Goal: Task Accomplishment & Management: Complete application form

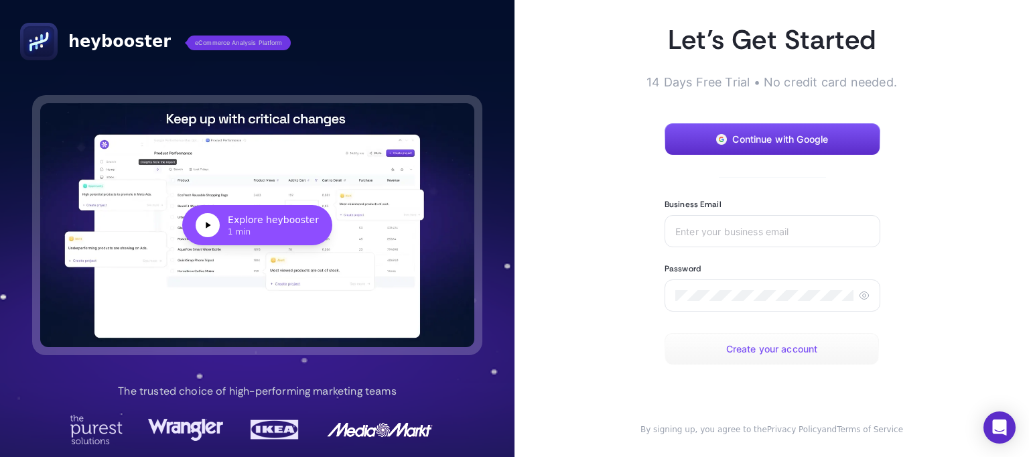
drag, startPoint x: 766, startPoint y: 356, endPoint x: 761, endPoint y: 350, distance: 7.6
click at [763, 354] on button "Create your account" at bounding box center [772, 349] width 214 height 32
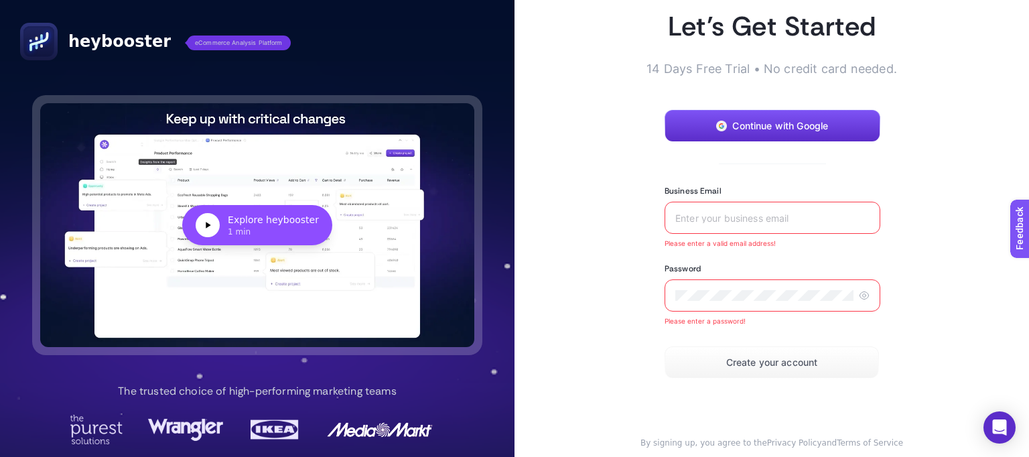
click at [756, 220] on input "Business Email" at bounding box center [772, 217] width 194 height 11
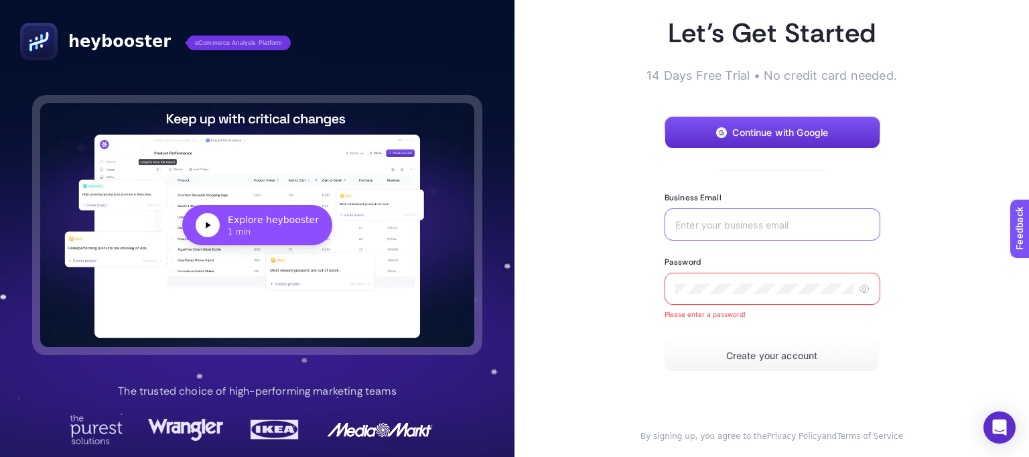
click at [736, 222] on input "Business Email" at bounding box center [772, 224] width 194 height 11
type input "cem.goctu@kisik.com.tr"
click at [766, 305] on div "Password Please enter a password!" at bounding box center [773, 288] width 216 height 62
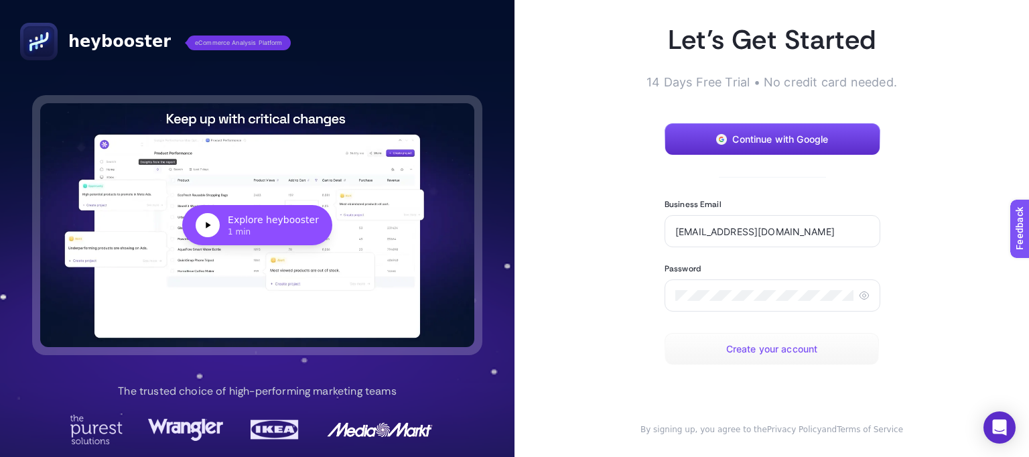
click at [757, 344] on span "Create your account" at bounding box center [772, 349] width 92 height 11
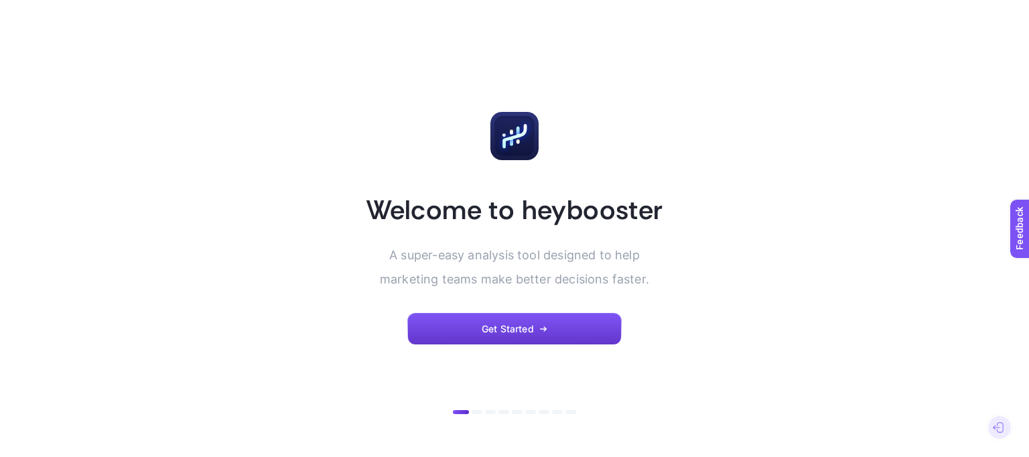
click at [482, 328] on span "Get Started" at bounding box center [508, 329] width 52 height 11
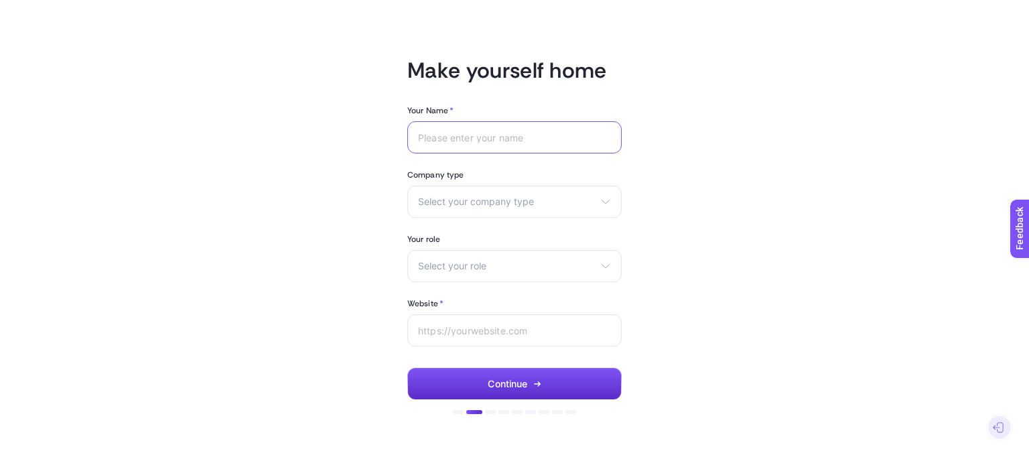
click at [437, 137] on input "Your Name *" at bounding box center [514, 137] width 193 height 11
type input "Cem Göçtü"
click at [512, 212] on div "Select your company type eCommerce Agency Other" at bounding box center [514, 202] width 214 height 32
click at [485, 230] on li "eCommerce" at bounding box center [515, 233] width 208 height 21
click at [460, 262] on span "Select your role" at bounding box center [506, 266] width 177 height 11
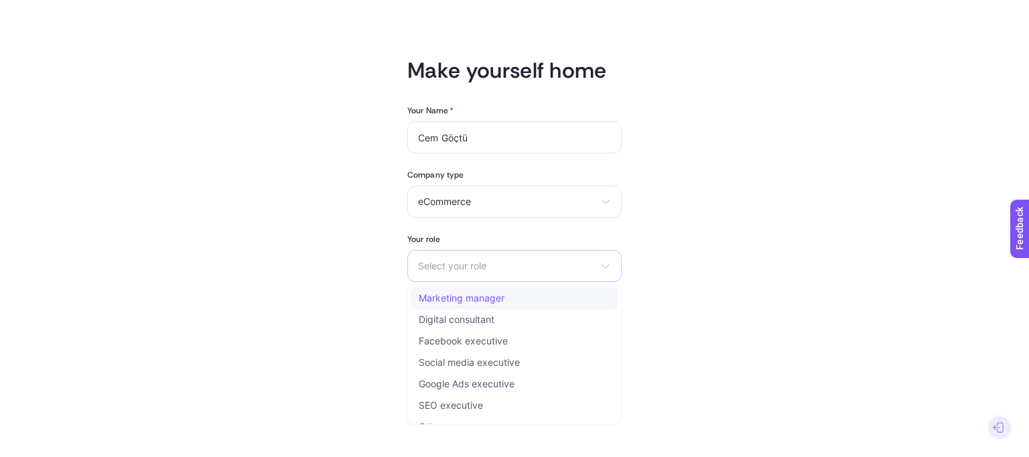
click at [464, 304] on li "Marketing manager" at bounding box center [515, 297] width 208 height 21
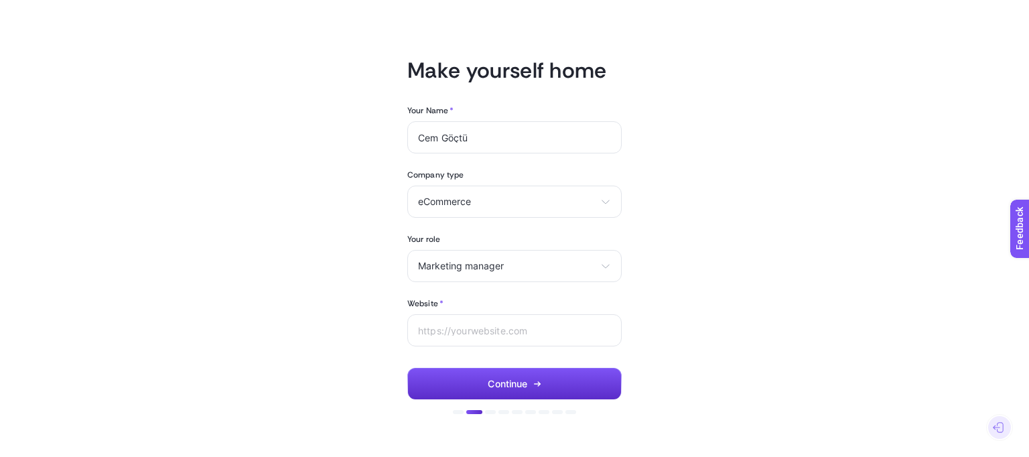
click at [345, 291] on article "Make yourself home Your Name * Cem Göçtü Company type eCommerce eCommerce Agenc…" at bounding box center [514, 228] width 933 height 425
click at [484, 334] on input "Website *" at bounding box center [514, 330] width 193 height 11
drag, startPoint x: 413, startPoint y: 324, endPoint x: 383, endPoint y: 312, distance: 31.6
click at [383, 318] on article "Make yourself home Your Name * Cem Göçtü Company type eCommerce eCommerce Agenc…" at bounding box center [514, 228] width 933 height 425
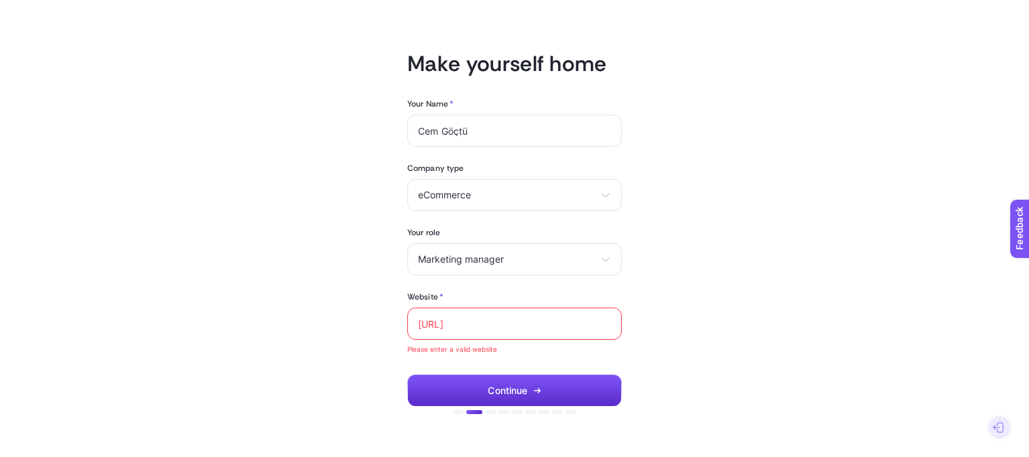
paste input "w.albashop.com.tr/"
type input "https://www.albashop.com.tr/"
click at [372, 314] on article "Make yourself home Your Name * Cem Göçtü Company type eCommerce eCommerce Agenc…" at bounding box center [514, 228] width 933 height 425
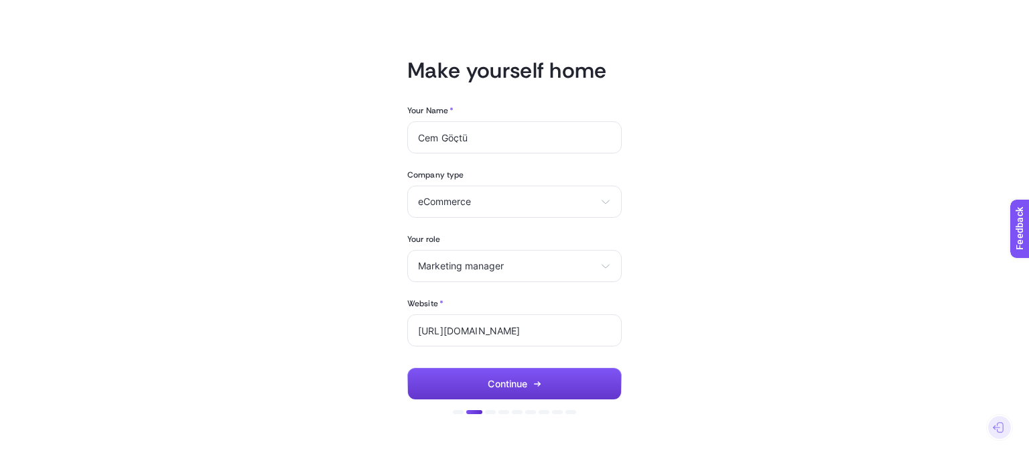
click at [582, 372] on button "Continue" at bounding box center [514, 384] width 214 height 32
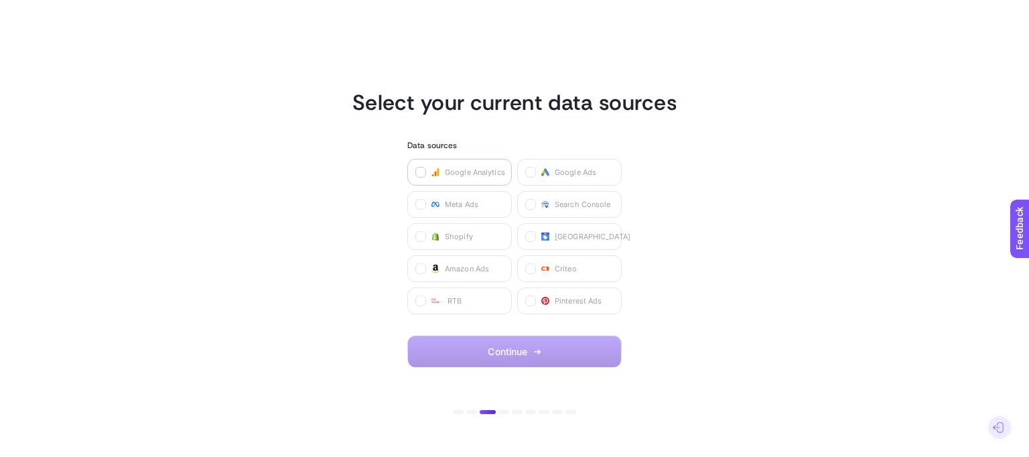
click at [421, 174] on icon at bounding box center [421, 173] width 5 height 3
click at [0, 0] on Analytics "checkbox" at bounding box center [0, 0] width 0 height 0
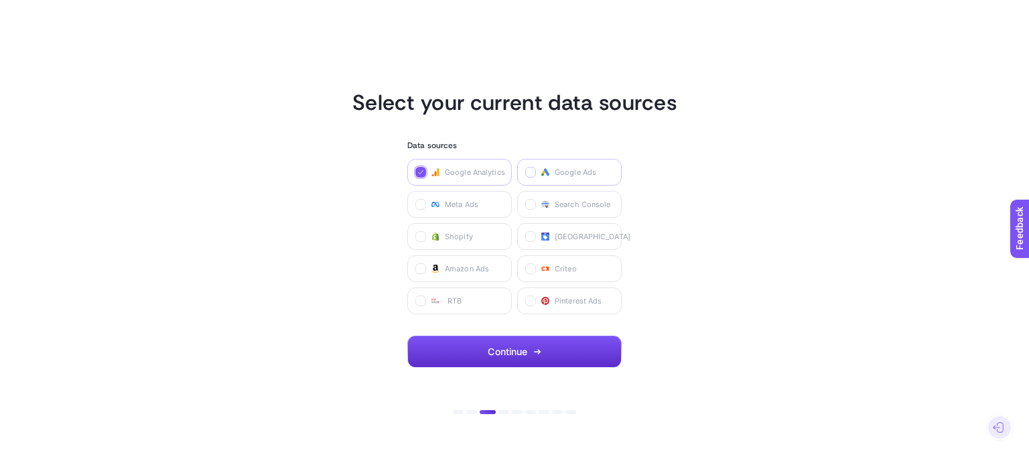
click at [531, 172] on icon at bounding box center [531, 172] width 7 height 7
click at [0, 0] on Ads "checkbox" at bounding box center [0, 0] width 0 height 0
click at [426, 201] on label "Meta Ads" at bounding box center [459, 204] width 105 height 27
click at [0, 0] on Ads "checkbox" at bounding box center [0, 0] width 0 height 0
click at [528, 204] on icon at bounding box center [531, 205] width 7 height 7
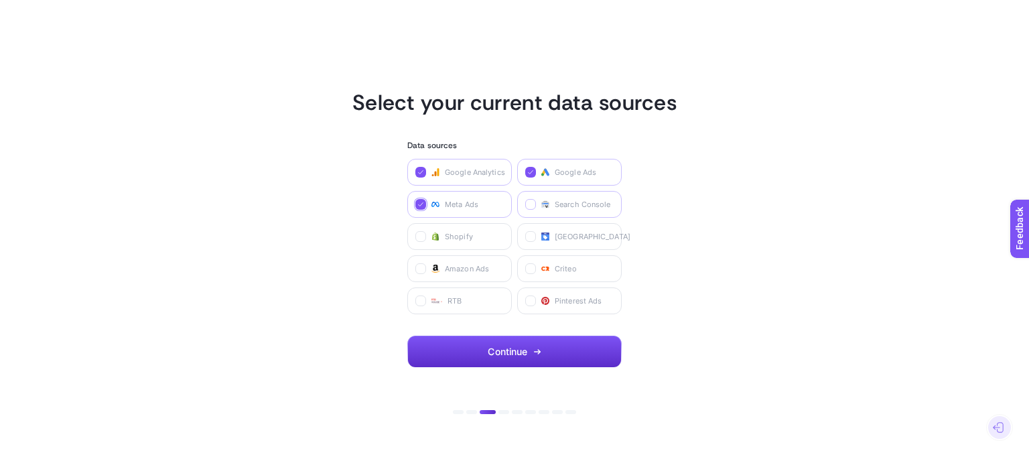
click at [0, 0] on Console "checkbox" at bounding box center [0, 0] width 0 height 0
click at [544, 350] on button "Continue" at bounding box center [514, 352] width 214 height 32
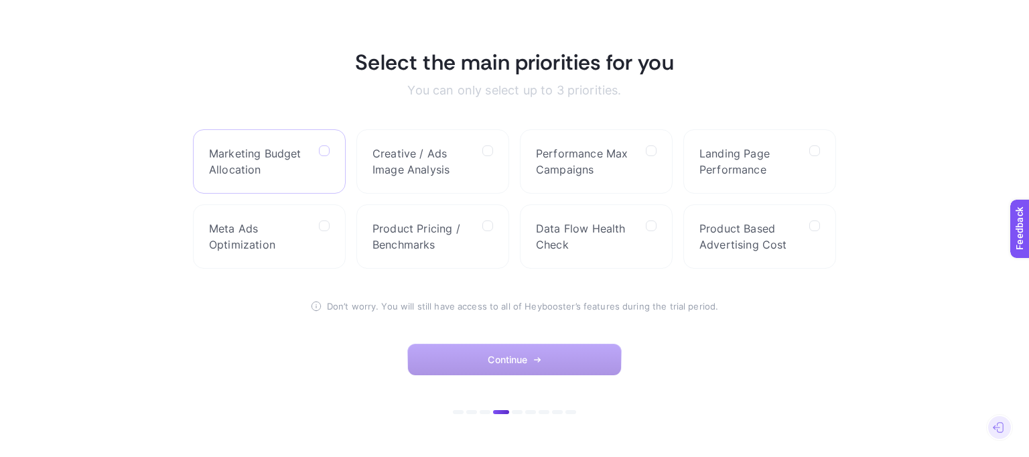
click at [322, 149] on icon at bounding box center [325, 151] width 7 height 7
click at [0, 0] on Allocation "checkbox" at bounding box center [0, 0] width 0 height 0
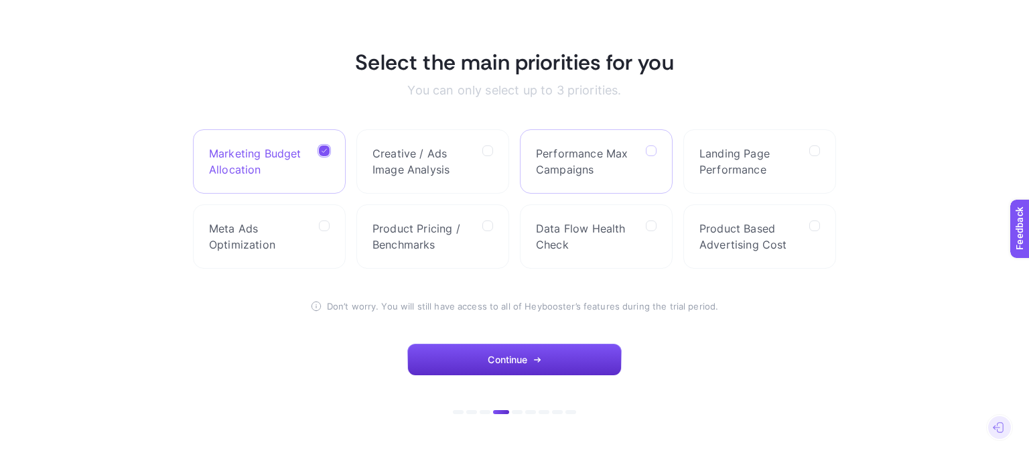
click at [649, 152] on icon at bounding box center [652, 151] width 7 height 7
click at [0, 0] on Campaigns "checkbox" at bounding box center [0, 0] width 0 height 0
click at [321, 224] on label at bounding box center [324, 225] width 11 height 11
click at [0, 0] on Optimization "checkbox" at bounding box center [0, 0] width 0 height 0
click at [645, 224] on label "Data Flow Health Check" at bounding box center [596, 236] width 153 height 64
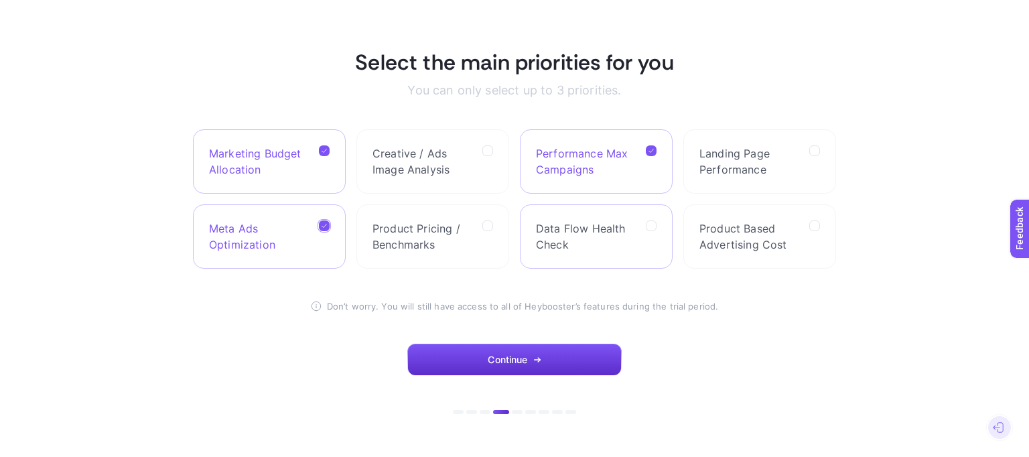
click at [0, 0] on Check "checkbox" at bounding box center [0, 0] width 0 height 0
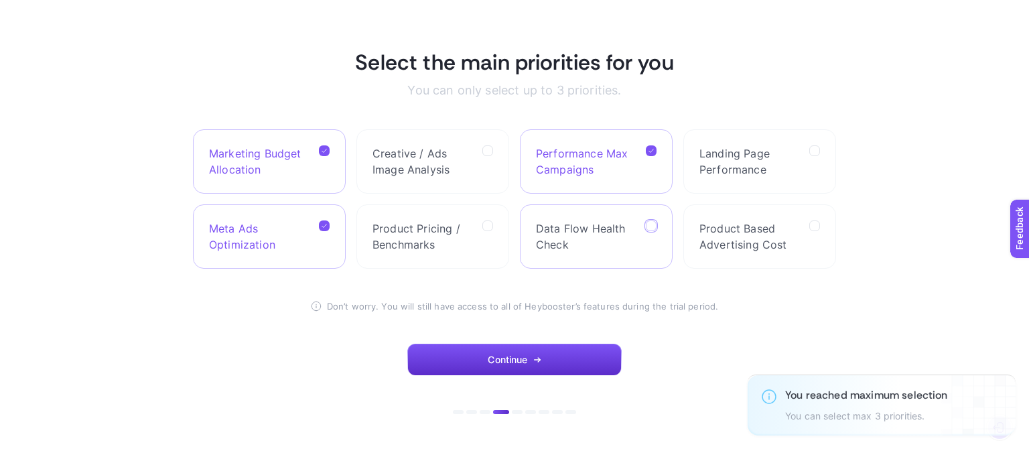
click at [651, 223] on icon at bounding box center [652, 226] width 7 height 7
click at [0, 0] on Check "checkbox" at bounding box center [0, 0] width 0 height 0
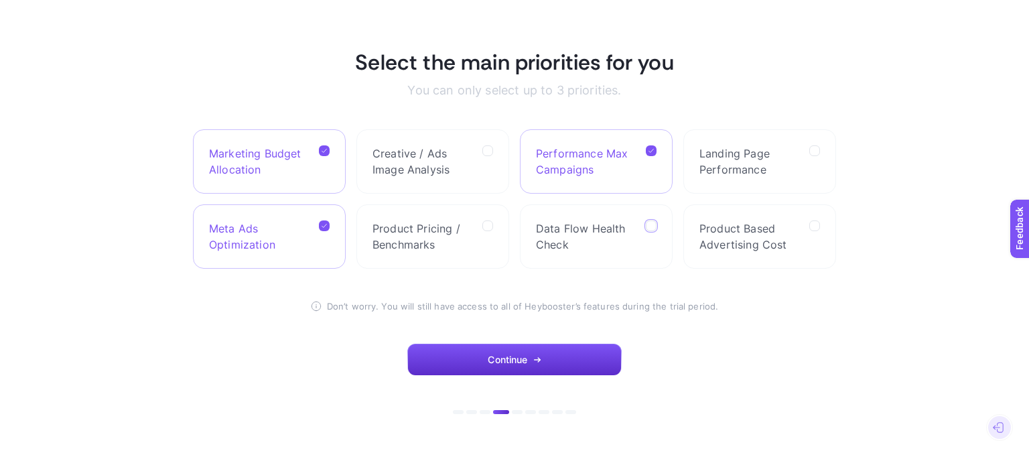
click at [324, 147] on icon at bounding box center [324, 150] width 7 height 7
click at [0, 0] on Allocation "checkbox" at bounding box center [0, 0] width 0 height 0
click at [646, 226] on label at bounding box center [651, 225] width 11 height 11
click at [0, 0] on Check "checkbox" at bounding box center [0, 0] width 0 height 0
click at [507, 363] on span "Continue" at bounding box center [508, 359] width 40 height 11
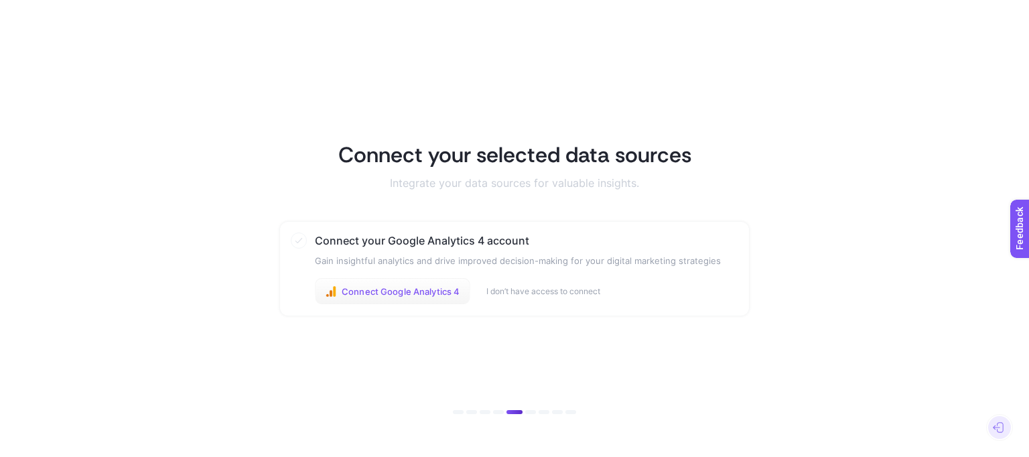
click at [399, 293] on span "Connect Google Analytics 4" at bounding box center [401, 291] width 118 height 11
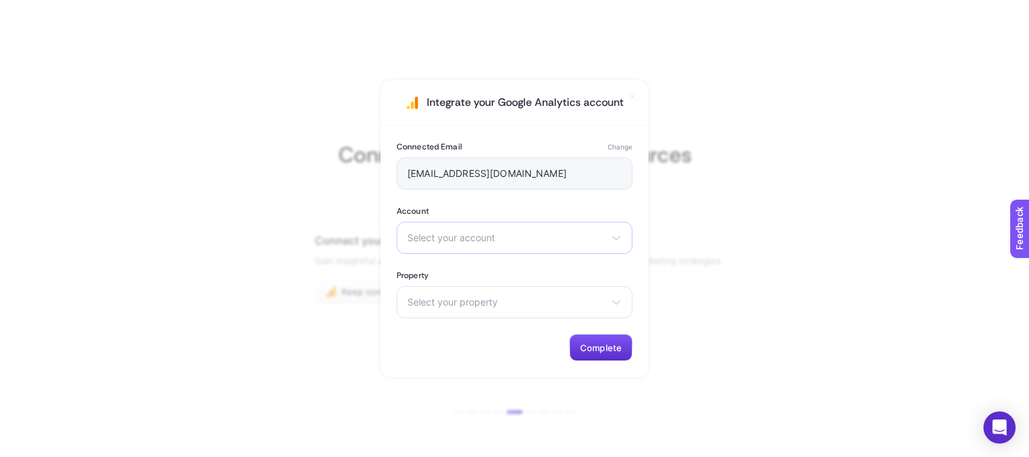
click at [619, 239] on icon at bounding box center [616, 237] width 11 height 11
click at [464, 297] on li "Kısık" at bounding box center [514, 296] width 229 height 21
click at [524, 306] on span "Select your property" at bounding box center [506, 302] width 198 height 11
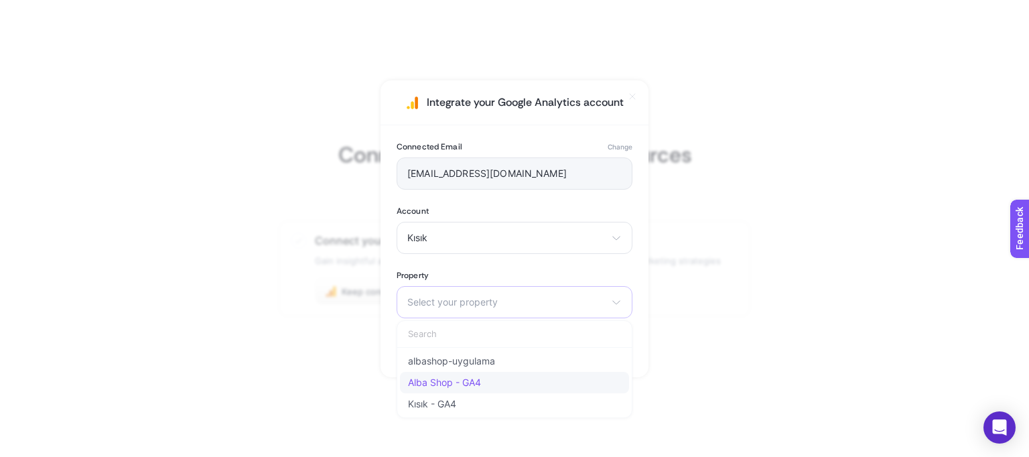
click at [500, 393] on li "Alba Shop - GA4" at bounding box center [514, 403] width 229 height 21
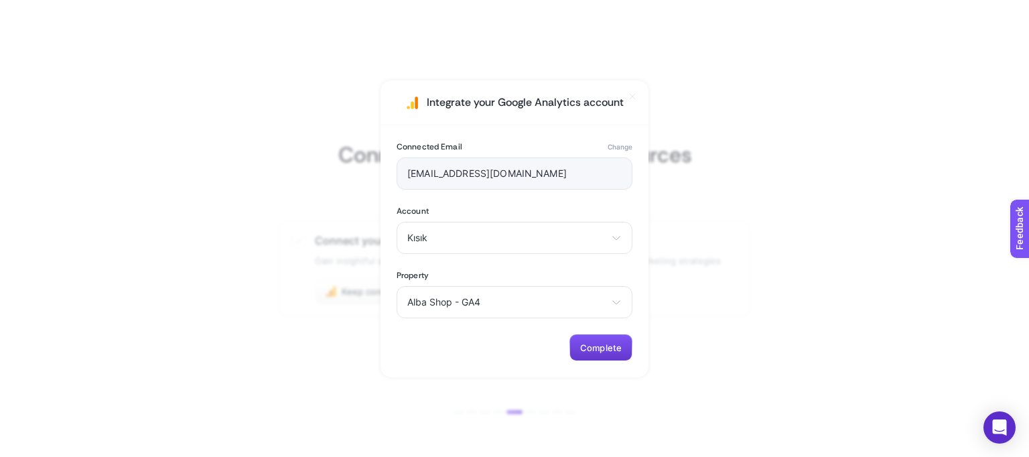
click at [594, 347] on span "Complete" at bounding box center [601, 347] width 42 height 11
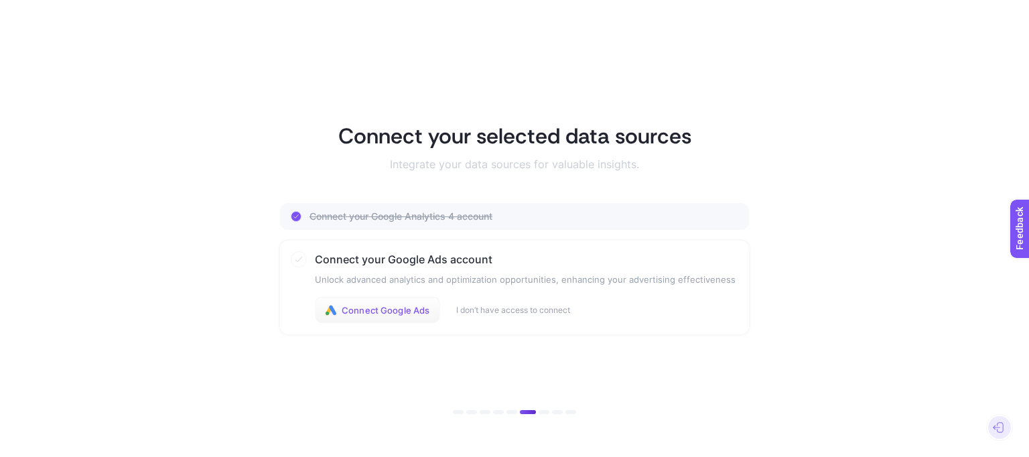
click at [386, 318] on button "Connect Google Ads" at bounding box center [377, 310] width 125 height 27
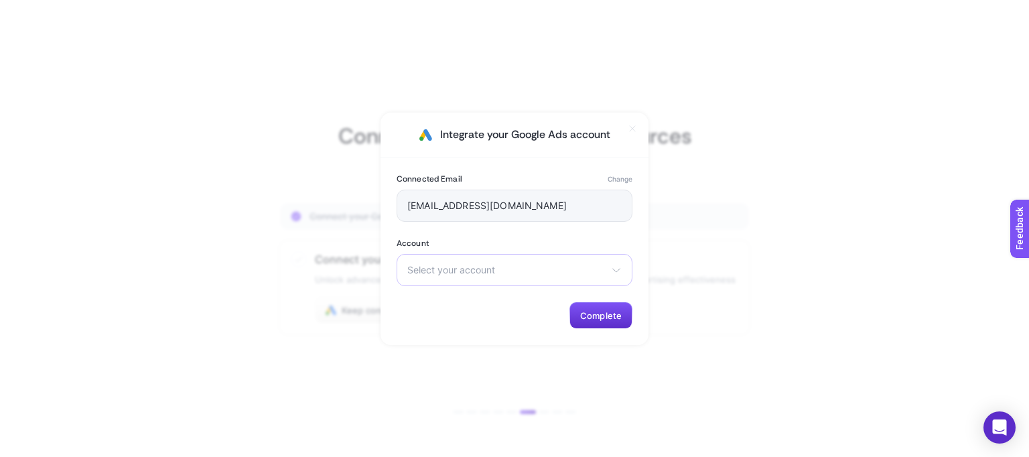
click at [491, 269] on span "Select your account" at bounding box center [506, 270] width 198 height 11
click at [424, 297] on span "AlbaShop" at bounding box center [429, 302] width 42 height 11
click at [588, 312] on span "Complete" at bounding box center [601, 315] width 42 height 11
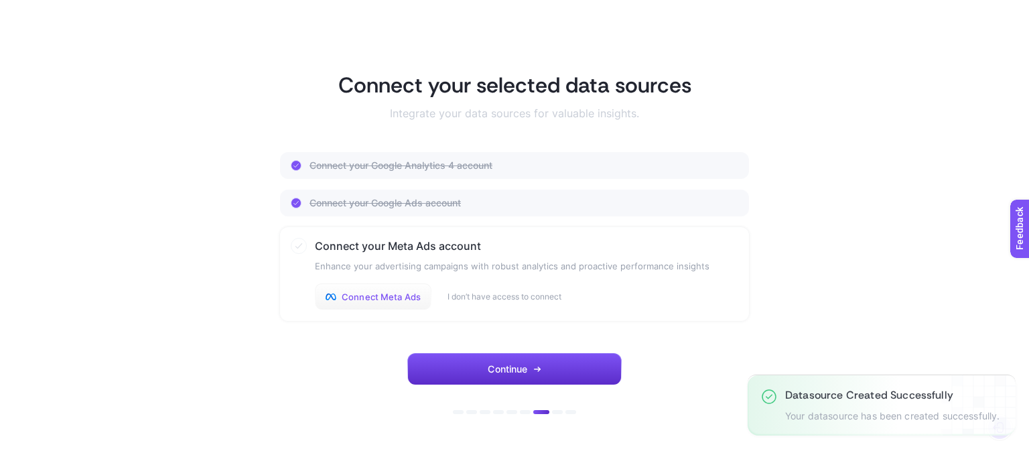
click at [397, 293] on span "Connect Meta Ads" at bounding box center [381, 296] width 79 height 11
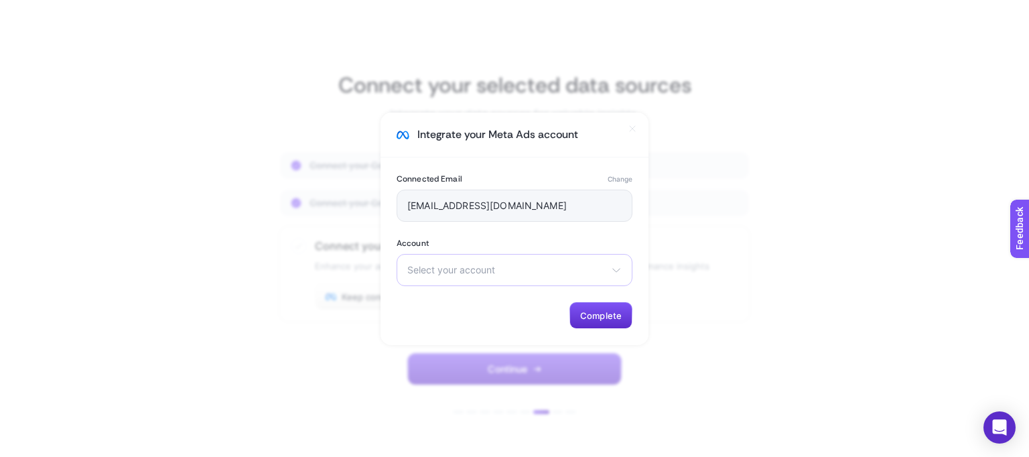
click at [616, 266] on icon at bounding box center [616, 270] width 11 height 11
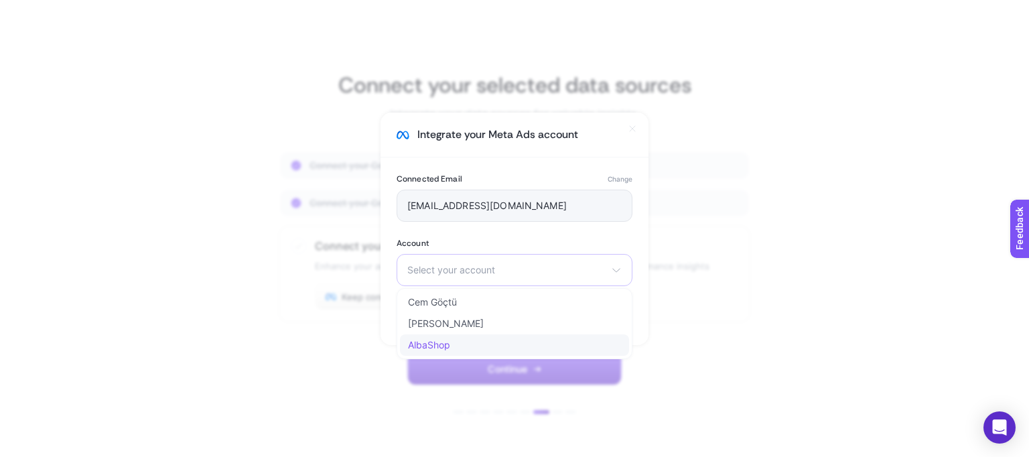
click at [451, 343] on li "AlbaShop" at bounding box center [514, 344] width 229 height 21
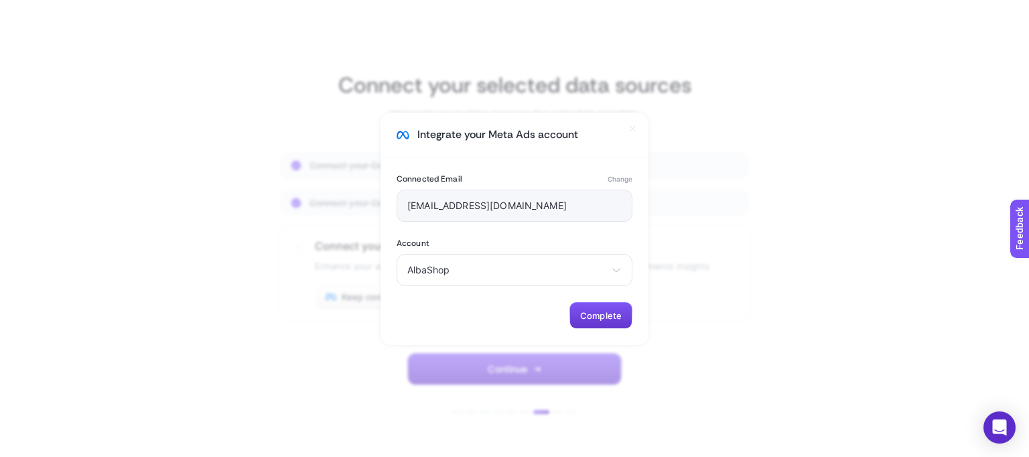
click at [608, 316] on span "Complete" at bounding box center [601, 315] width 42 height 11
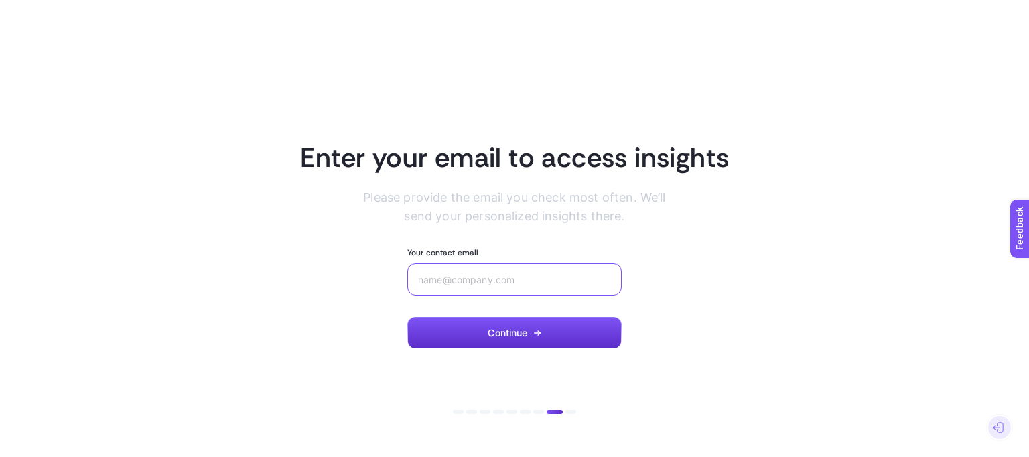
click at [450, 278] on input "Your contact email" at bounding box center [514, 279] width 193 height 11
type input "[EMAIL_ADDRESS][DOMAIN_NAME]"
click at [506, 338] on button "Continue" at bounding box center [514, 333] width 214 height 32
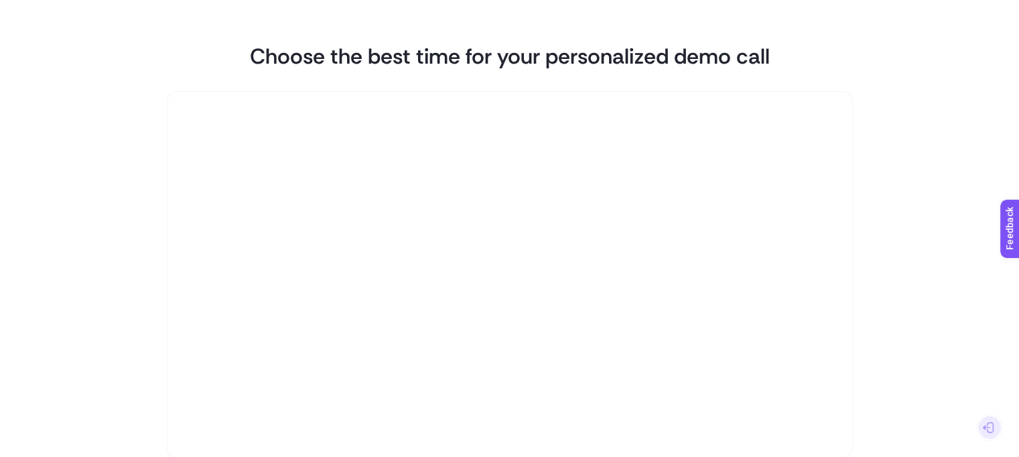
scroll to position [91, 0]
